Goal: Task Accomplishment & Management: Use online tool/utility

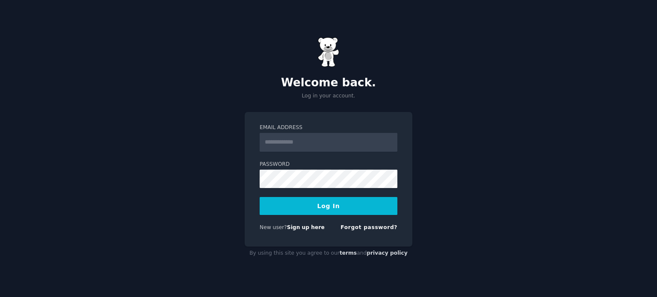
click at [278, 143] on input "Email Address" at bounding box center [329, 142] width 138 height 19
type input "**********"
click at [260, 197] on button "Log In" at bounding box center [329, 206] width 138 height 18
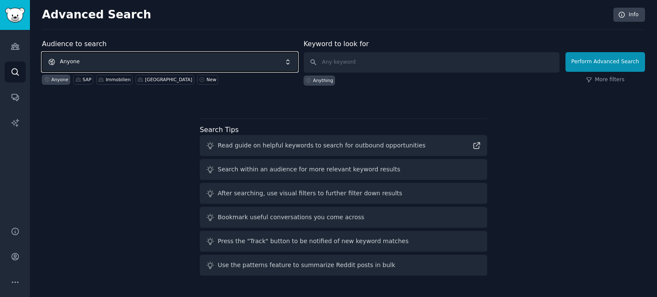
click at [120, 57] on span "Anyone" at bounding box center [170, 62] width 256 height 20
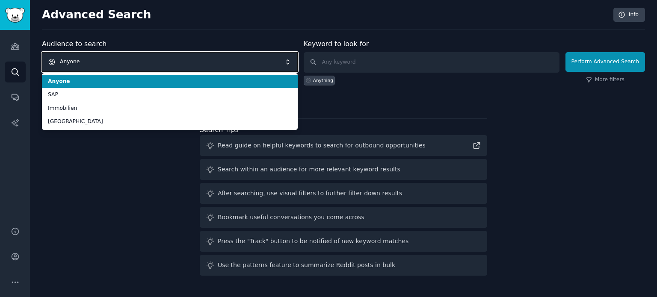
click at [120, 56] on span "Anyone" at bounding box center [170, 62] width 256 height 20
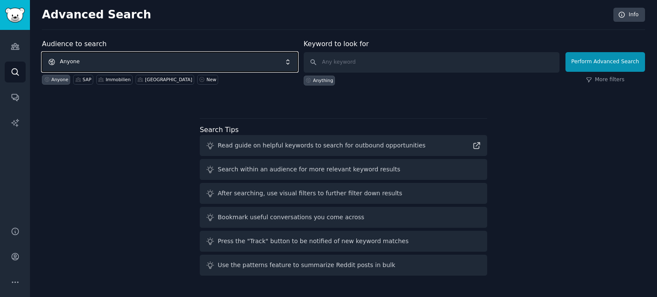
click at [119, 56] on span "Anyone" at bounding box center [170, 62] width 256 height 20
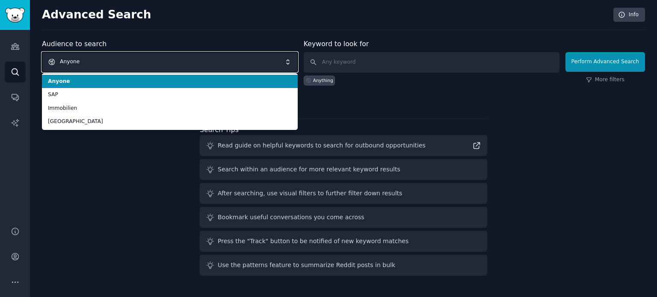
click at [119, 56] on span "Anyone" at bounding box center [170, 62] width 256 height 20
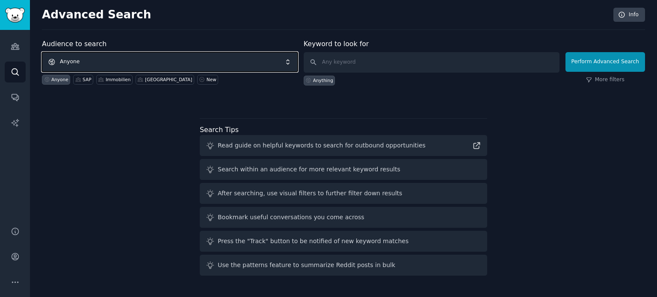
click at [119, 56] on span "Anyone" at bounding box center [170, 62] width 256 height 20
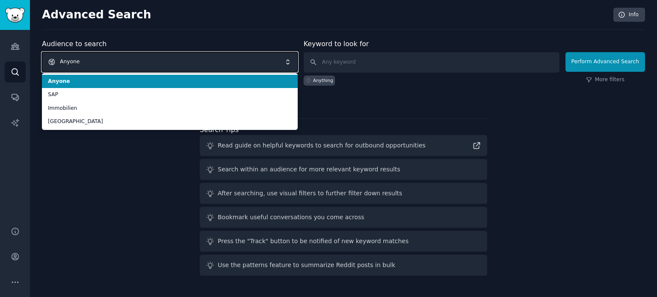
click at [77, 65] on span "Anyone" at bounding box center [170, 62] width 256 height 20
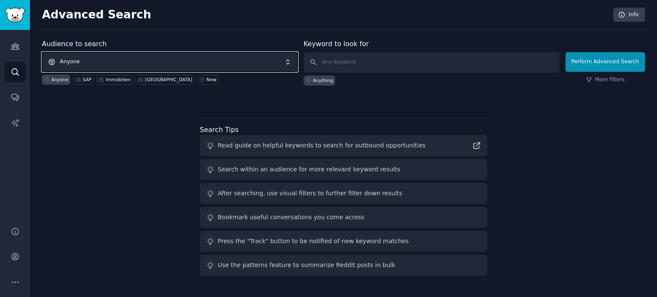
click at [144, 59] on span "Anyone" at bounding box center [170, 62] width 256 height 20
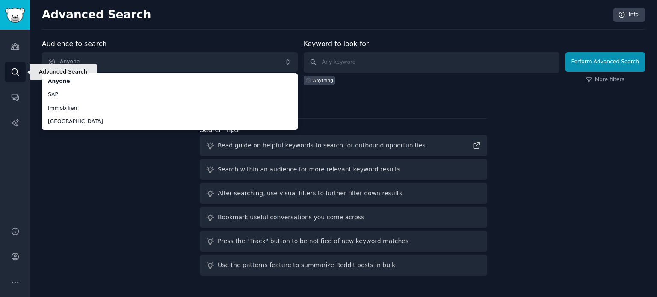
click at [9, 71] on link "Search" at bounding box center [15, 72] width 21 height 21
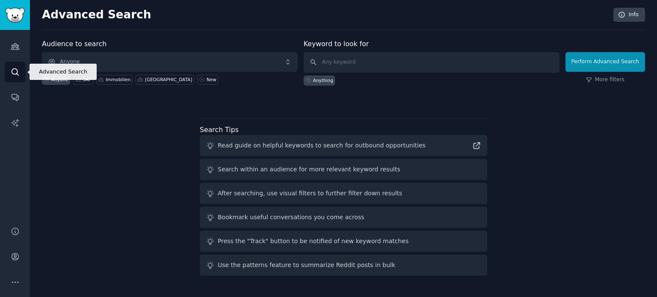
click at [9, 71] on link "Search" at bounding box center [15, 72] width 21 height 21
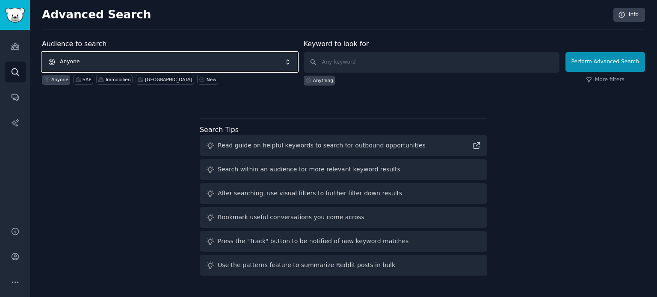
click at [94, 61] on span "Anyone" at bounding box center [170, 62] width 256 height 20
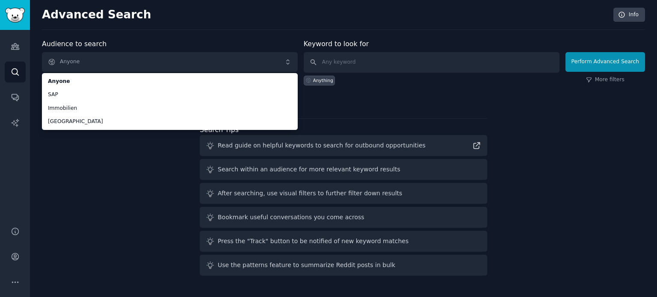
click at [101, 169] on div "Audience to search Anyone Anyone SAP Immobilien München Anyone SAP Immobilien M…" at bounding box center [343, 159] width 603 height 240
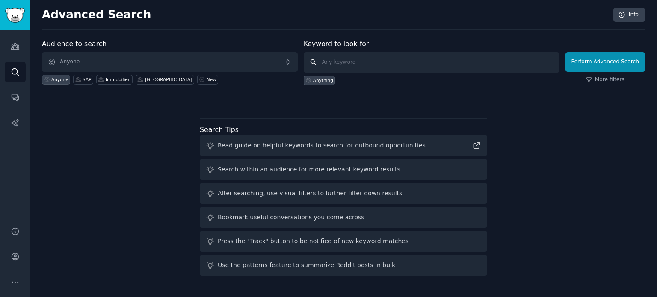
click at [424, 62] on input "text" at bounding box center [432, 62] width 256 height 21
type input "BJJ"
click at [598, 65] on button "Perform Advanced Search" at bounding box center [606, 62] width 80 height 20
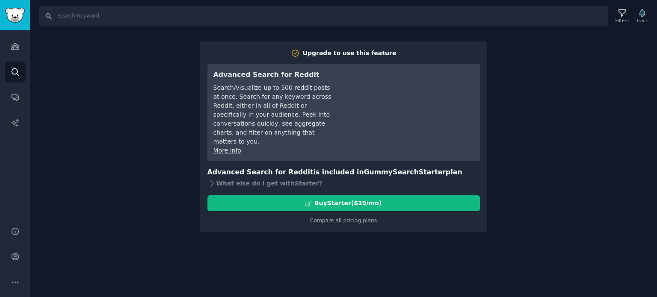
click at [148, 134] on div "Search Filters Track Upgrade to use this feature Advanced Search for Reddit Sea…" at bounding box center [343, 148] width 627 height 297
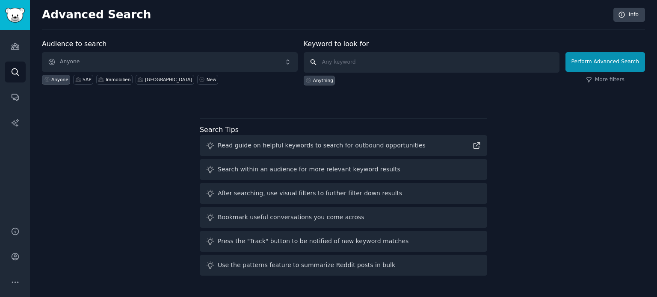
click at [343, 65] on input "text" at bounding box center [432, 62] width 256 height 21
click at [83, 79] on div "SAP" at bounding box center [87, 80] width 9 height 6
click at [315, 83] on div "Anything" at bounding box center [320, 81] width 32 height 10
